Goal: Task Accomplishment & Management: Use online tool/utility

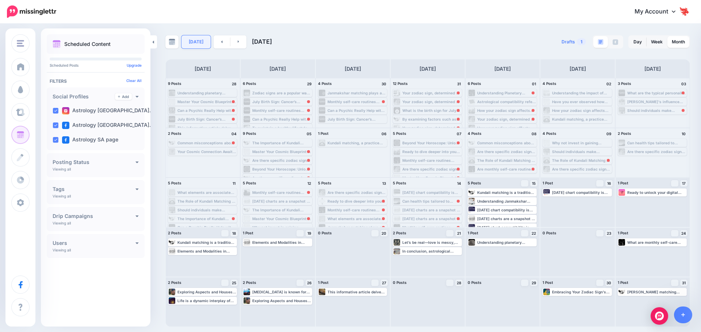
click at [185, 39] on link "[DATE]" at bounding box center [195, 41] width 29 height 13
click at [196, 117] on div "Master Your Cosmic Blueprint: Unlocking Intuition & Aligned Decisions for an Ex…" at bounding box center [206, 119] width 59 height 4
click at [192, 119] on div "Master Your Cosmic Blueprint: Unlocking Intuition & Aligned Decisions for an Ex…" at bounding box center [206, 119] width 59 height 4
click at [192, 109] on div "Master Your Cosmic Blueprint: Unlocking Intuition & Aligned Decisions for an Ex…" at bounding box center [202, 112] width 67 height 7
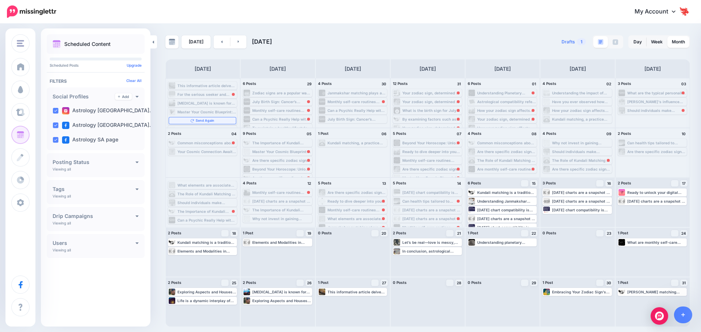
click at [193, 120] on icon at bounding box center [191, 120] width 3 height 3
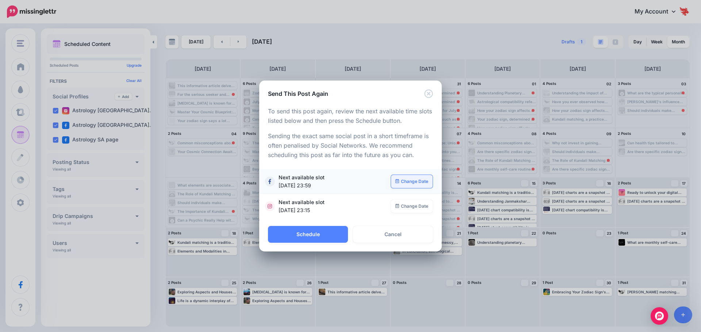
click at [412, 178] on link "Change Date" at bounding box center [412, 181] width 42 height 13
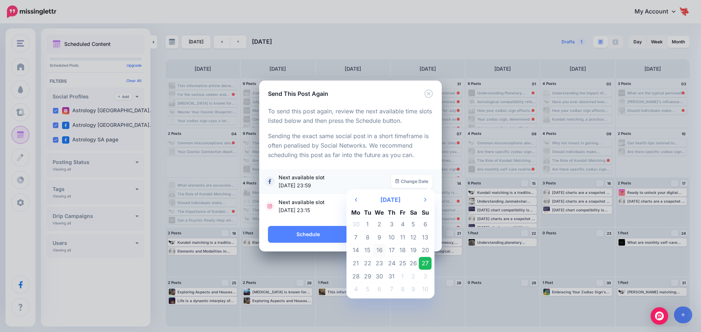
click at [383, 250] on td "16" at bounding box center [379, 250] width 13 height 13
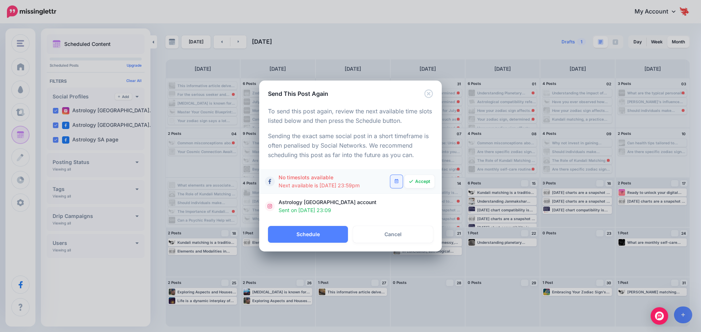
click at [393, 182] on link at bounding box center [396, 181] width 13 height 13
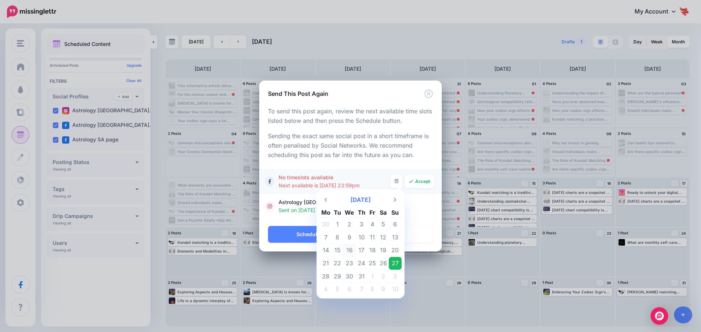
click at [350, 250] on td "16" at bounding box center [349, 250] width 13 height 13
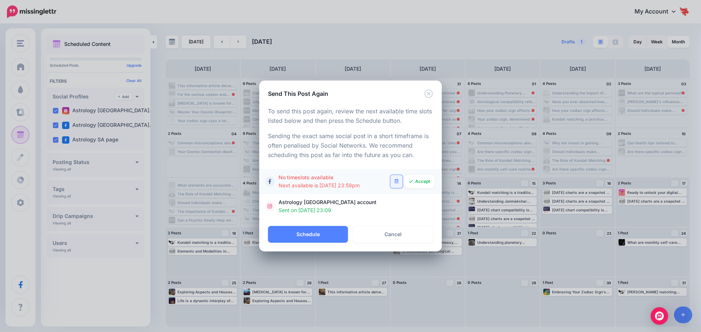
click at [392, 183] on link at bounding box center [396, 181] width 13 height 13
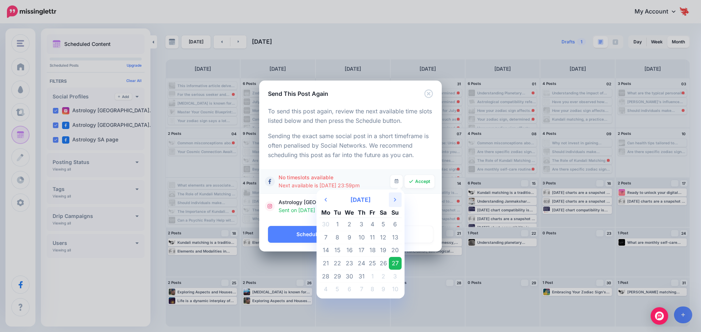
click at [394, 199] on icon "Next Month" at bounding box center [395, 200] width 2 height 6
click at [382, 253] on td "16" at bounding box center [383, 250] width 11 height 13
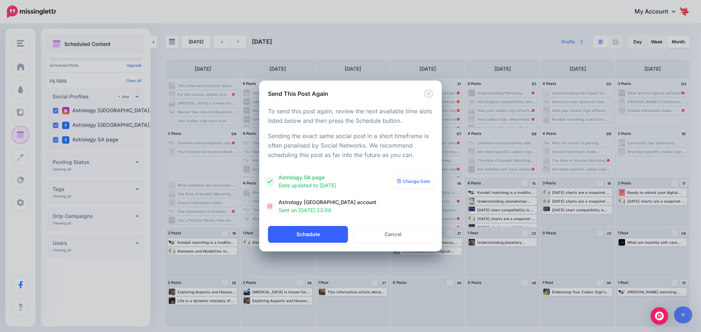
click at [329, 236] on button "Schedule" at bounding box center [308, 234] width 80 height 17
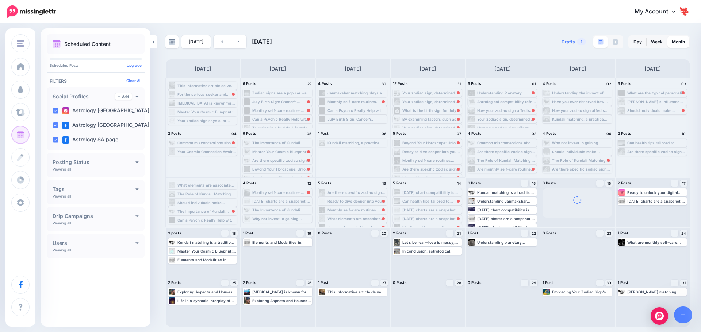
click at [332, 202] on div "Ready to dive deeper into your cosmic success path? Read more 👉 [URL] #AstroTwi…" at bounding box center [356, 201] width 59 height 4
click at [340, 192] on div "Are there specific zodiac signs that are more financially responsible? Read mor…" at bounding box center [356, 192] width 59 height 4
click at [341, 202] on icon at bounding box center [341, 201] width 3 height 3
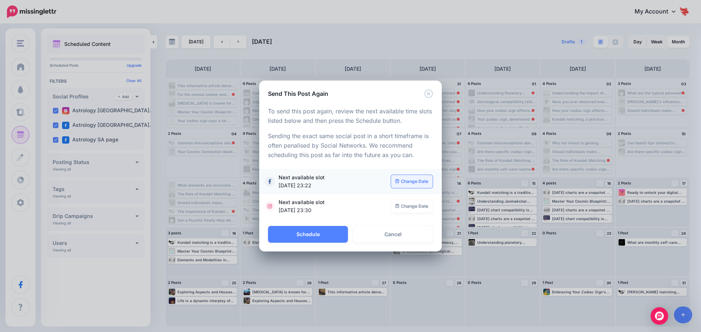
click at [413, 183] on link "Change Date" at bounding box center [412, 181] width 42 height 13
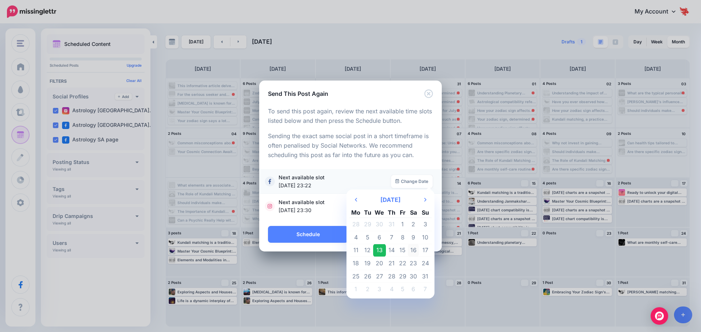
click at [412, 248] on td "16" at bounding box center [413, 250] width 11 height 13
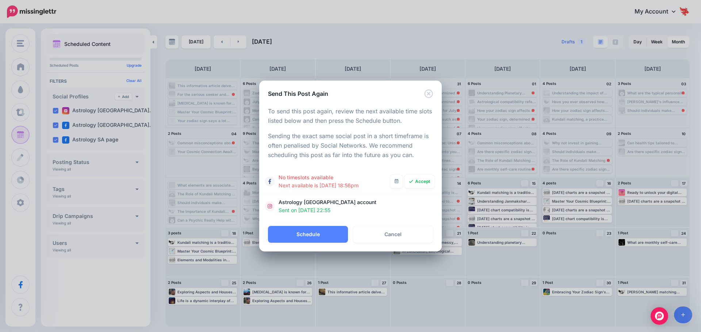
click at [413, 203] on div "Astrology [GEOGRAPHIC_DATA] account Sent on [DATE] 22:55" at bounding box center [350, 206] width 168 height 16
click at [400, 184] on link at bounding box center [396, 181] width 13 height 13
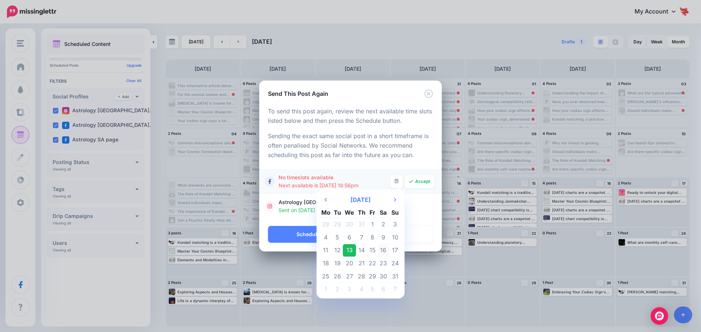
click at [382, 250] on td "16" at bounding box center [383, 250] width 11 height 13
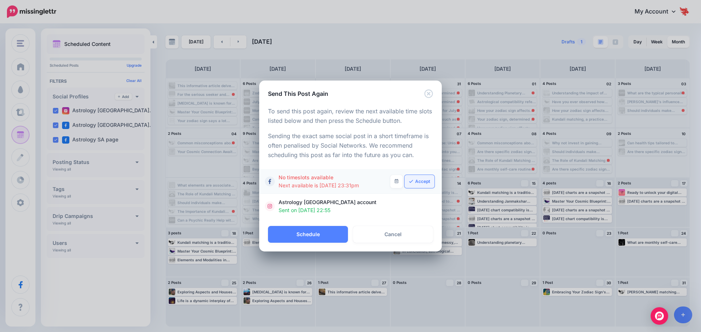
click at [409, 186] on link "Accept" at bounding box center [419, 181] width 30 height 13
click at [307, 234] on button "Schedule" at bounding box center [308, 234] width 80 height 17
